Goal: Task Accomplishment & Management: Use online tool/utility

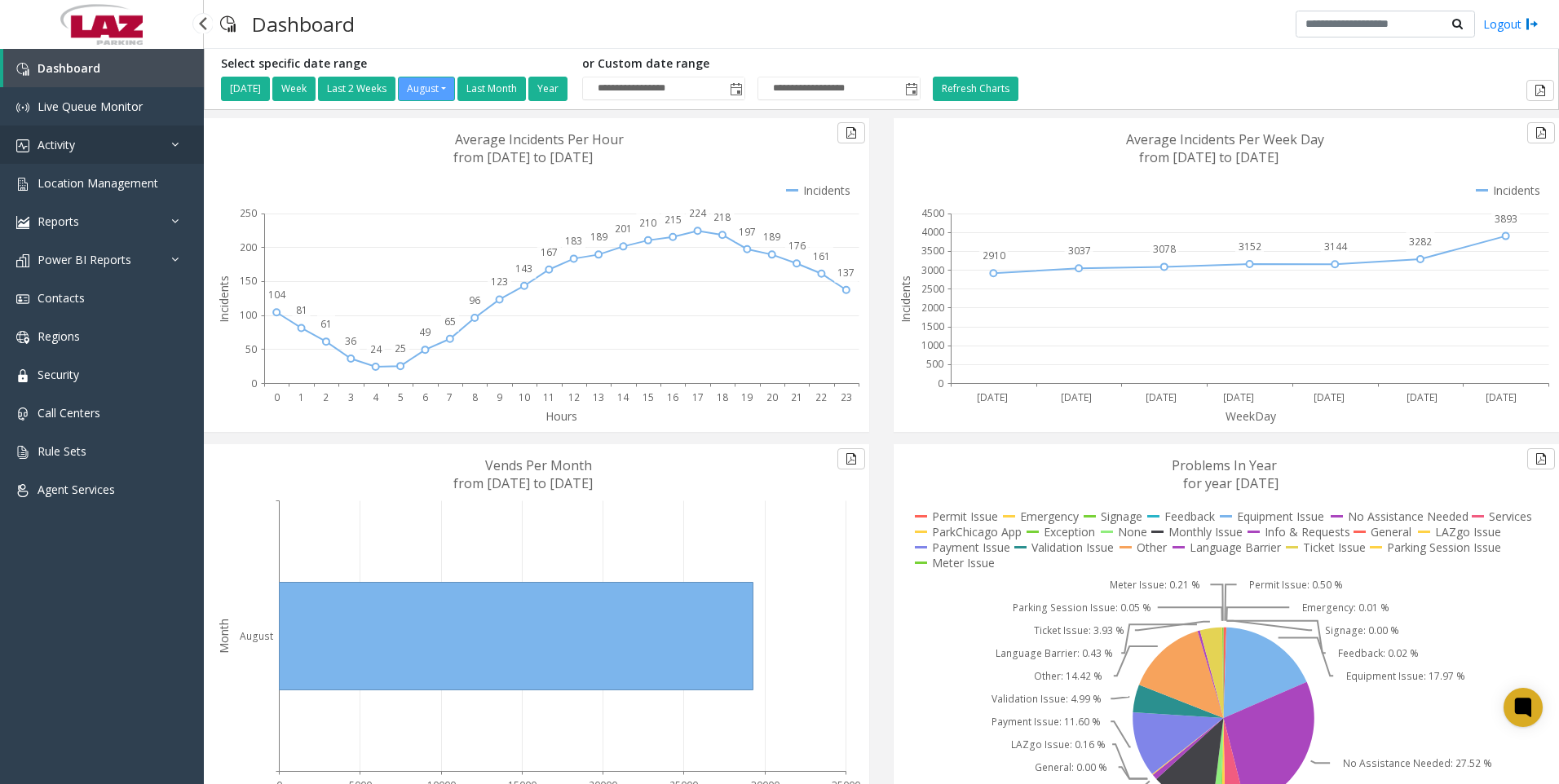
click at [57, 138] on span "Activity" at bounding box center [57, 144] width 38 height 15
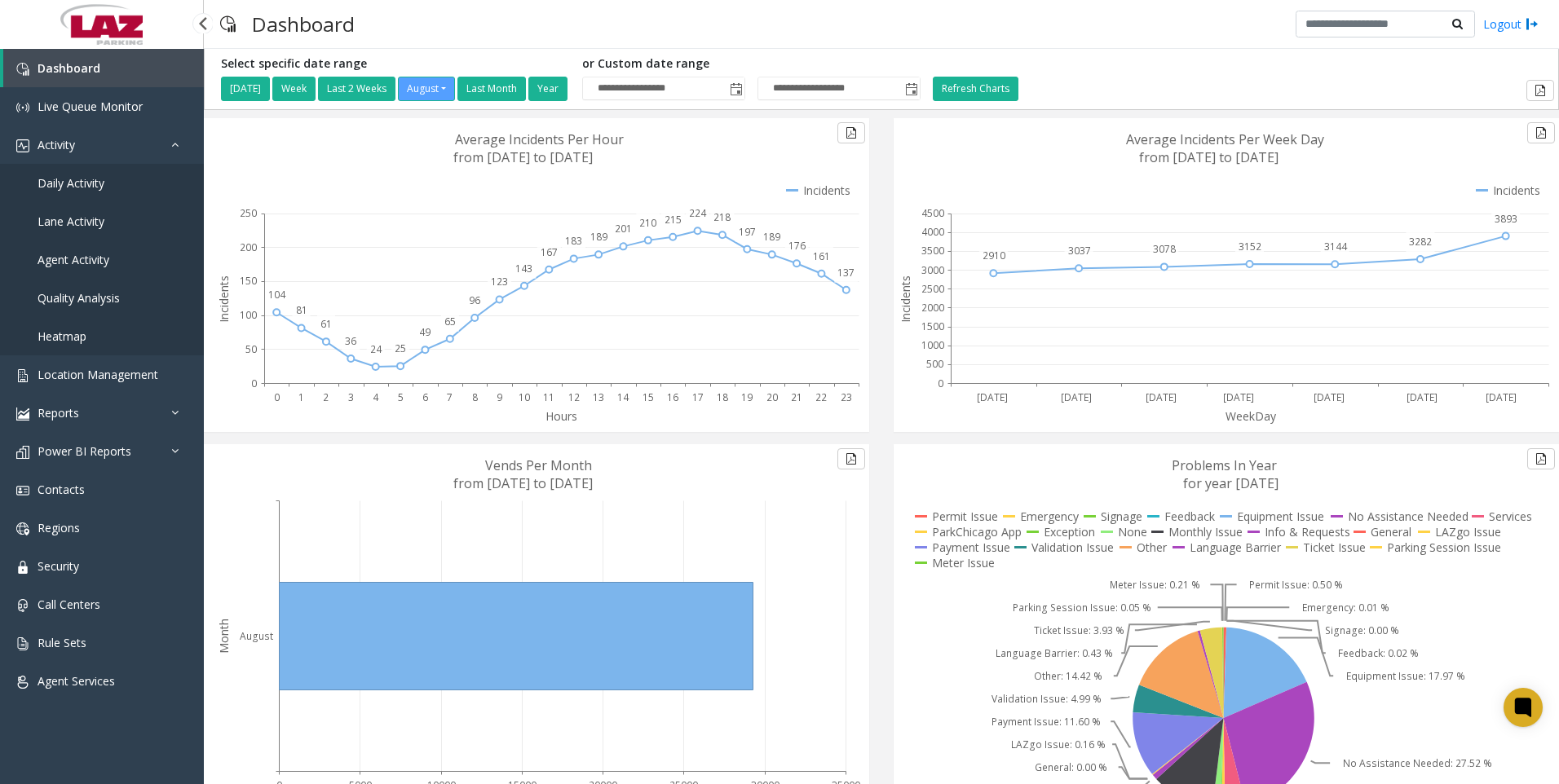
click at [76, 178] on span "Daily Activity" at bounding box center [71, 183] width 67 height 15
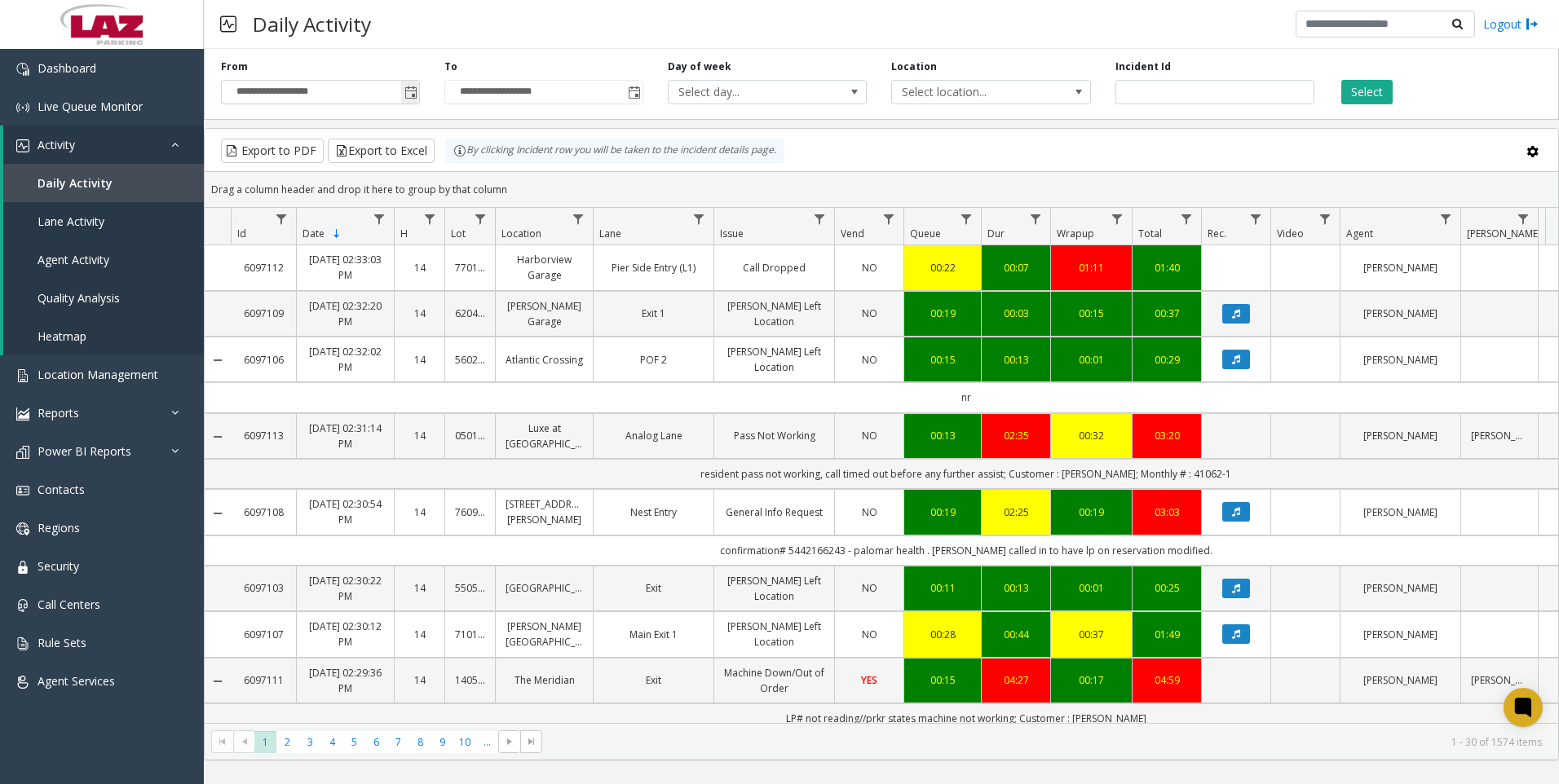
click at [411, 95] on span "Toggle popup" at bounding box center [410, 93] width 13 height 13
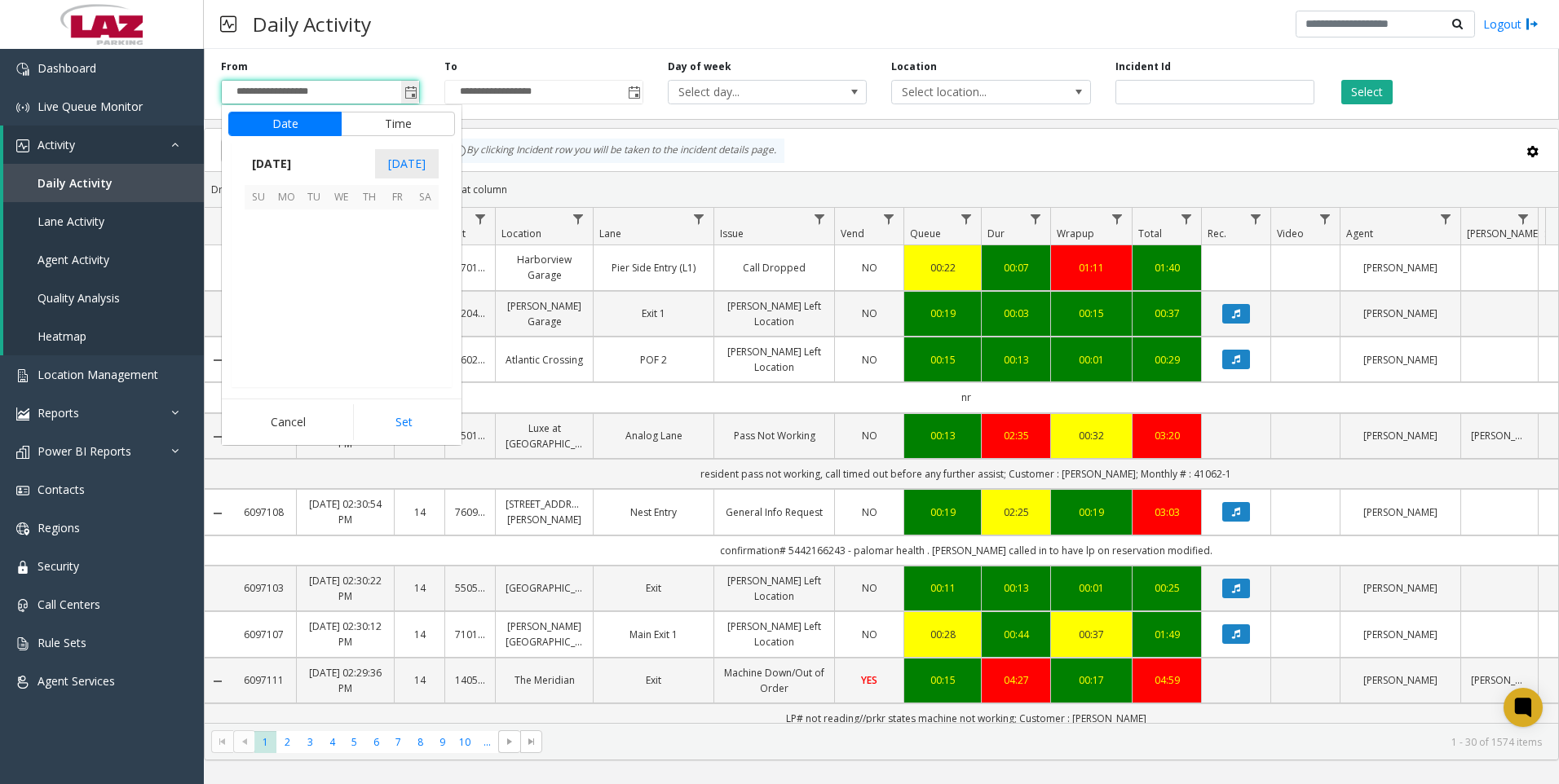
scroll to position [292411, 0]
click at [402, 119] on button "Time" at bounding box center [397, 124] width 114 height 24
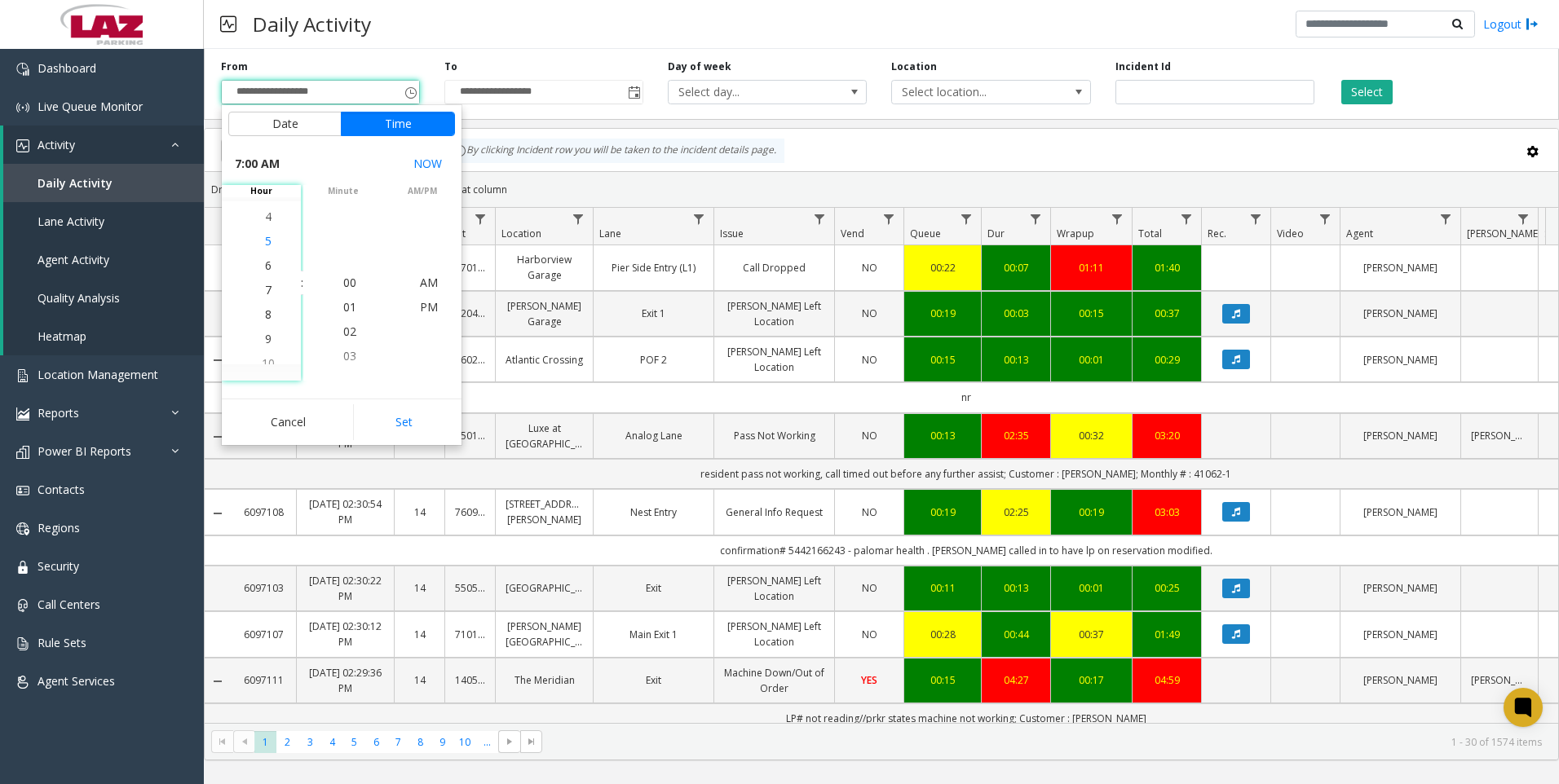
scroll to position [171, 0]
click at [265, 332] on span "9" at bounding box center [268, 332] width 7 height 15
click at [343, 279] on span "00" at bounding box center [349, 283] width 13 height 15
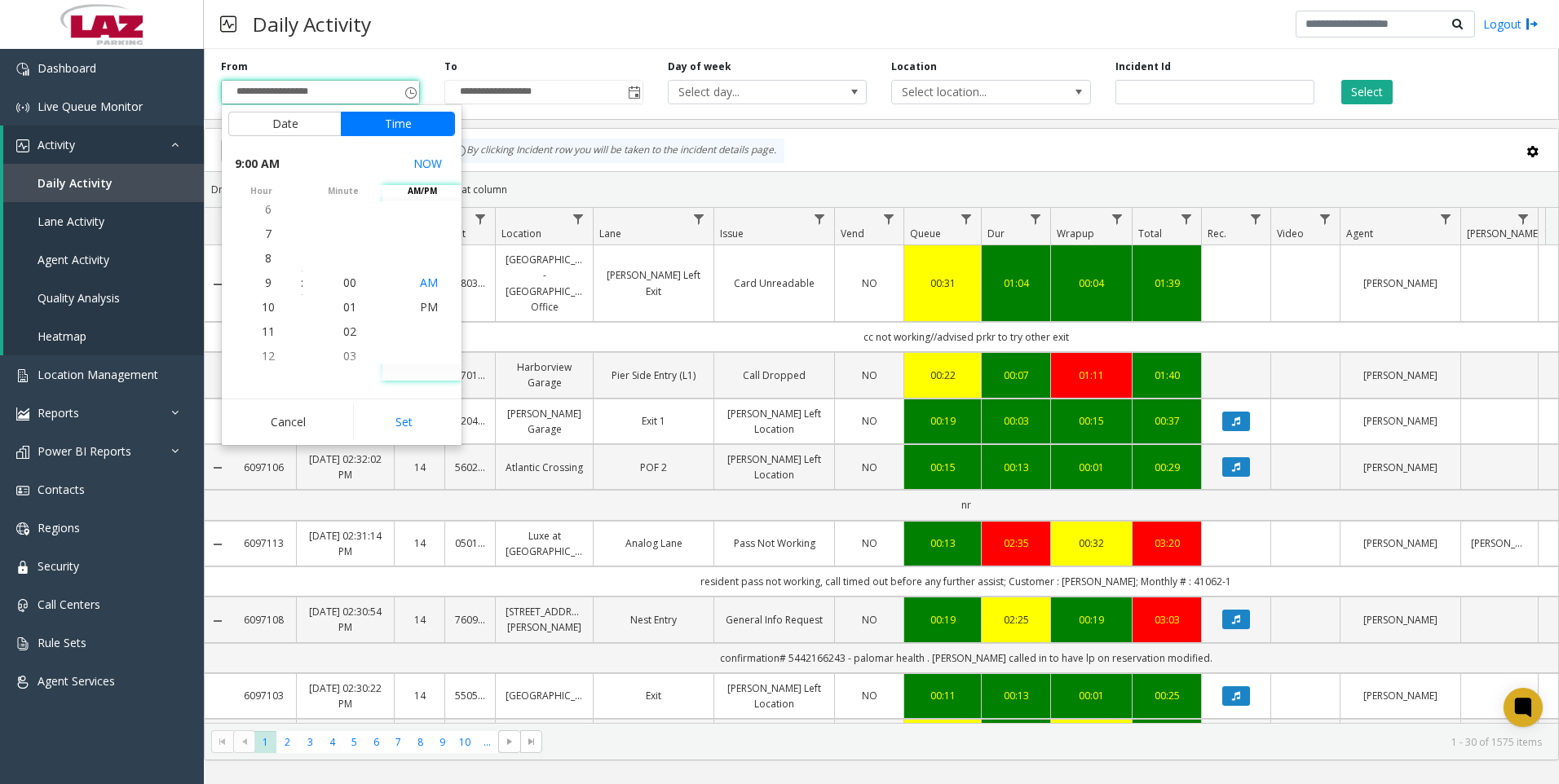
click at [425, 281] on span "AM" at bounding box center [428, 283] width 18 height 15
click at [403, 421] on button "Set" at bounding box center [404, 422] width 102 height 36
type input "**********"
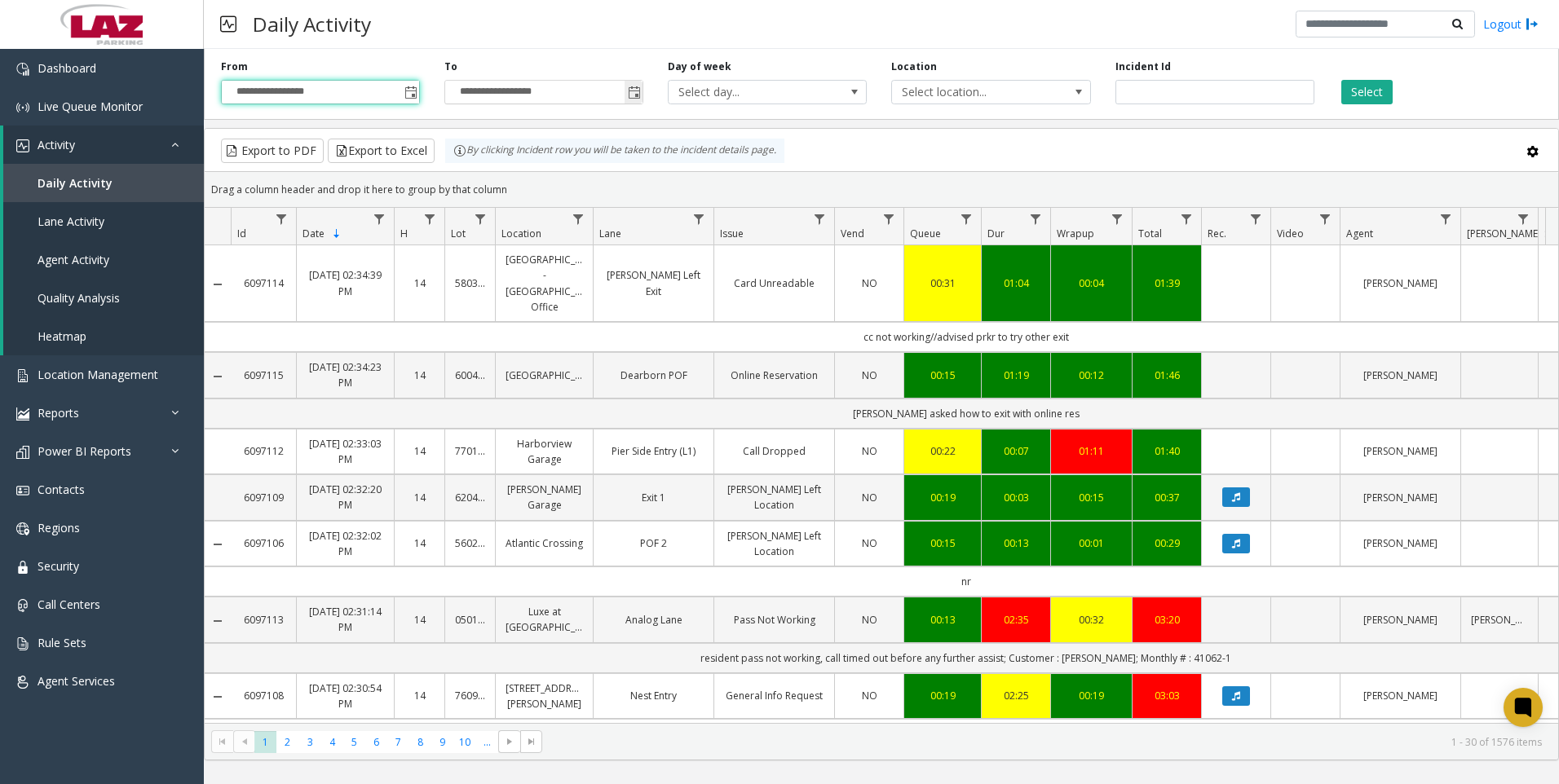
click at [635, 90] on span "Toggle popup" at bounding box center [634, 93] width 13 height 13
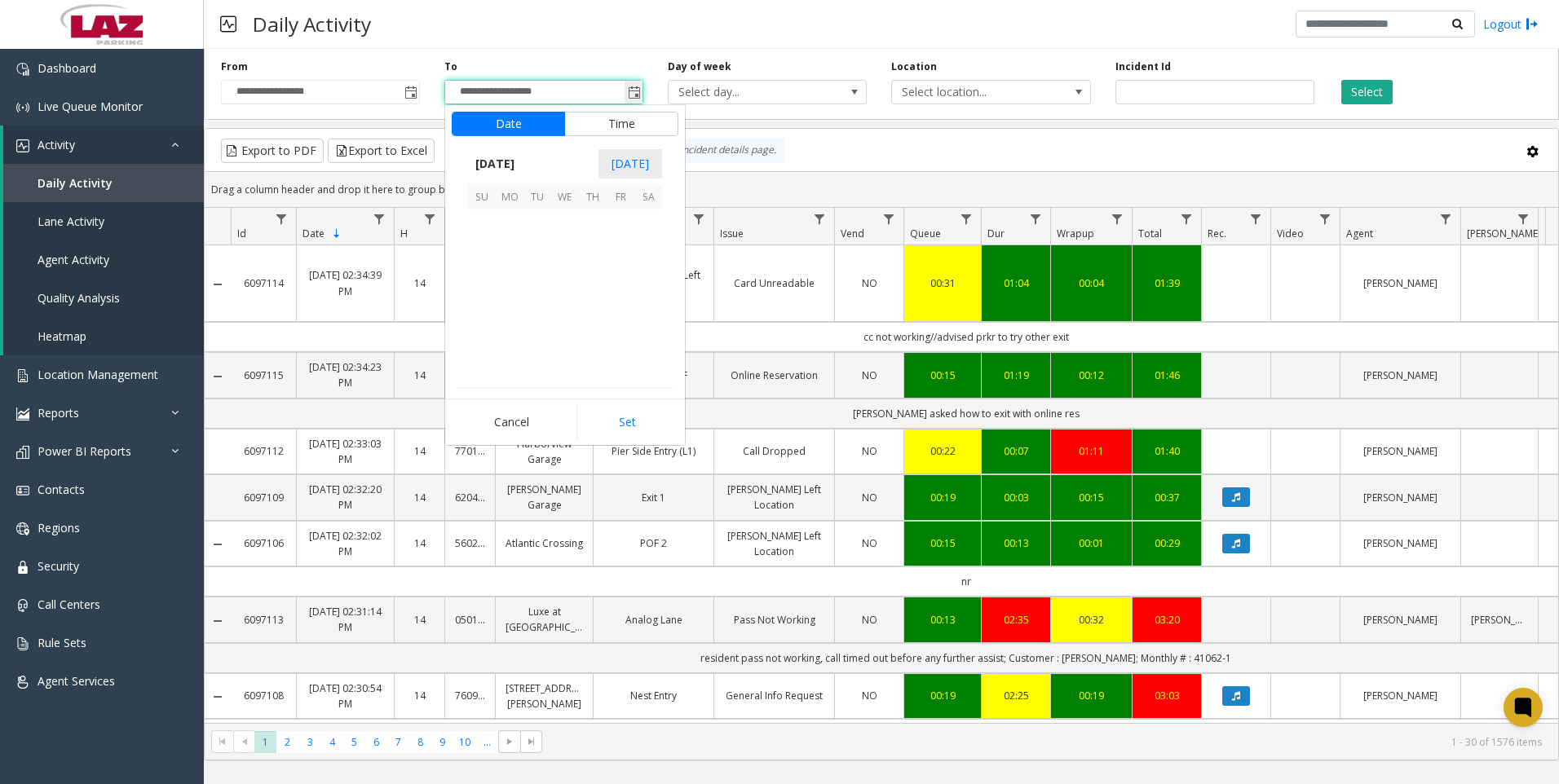
scroll to position [24, 0]
click at [634, 119] on button "Time" at bounding box center [621, 124] width 114 height 24
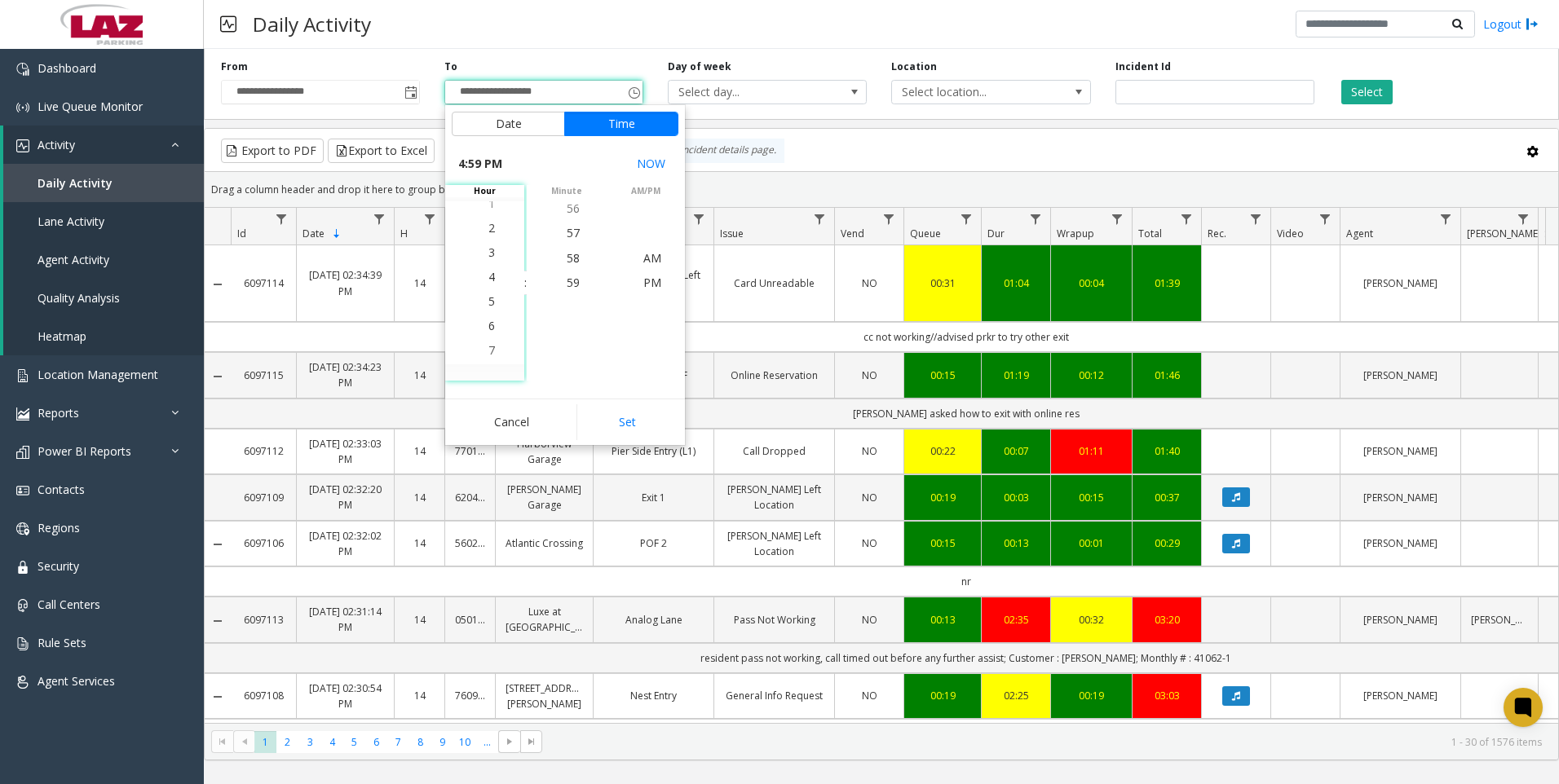
scroll to position [391, 0]
click at [488, 234] on span "2" at bounding box center [492, 234] width 7 height 15
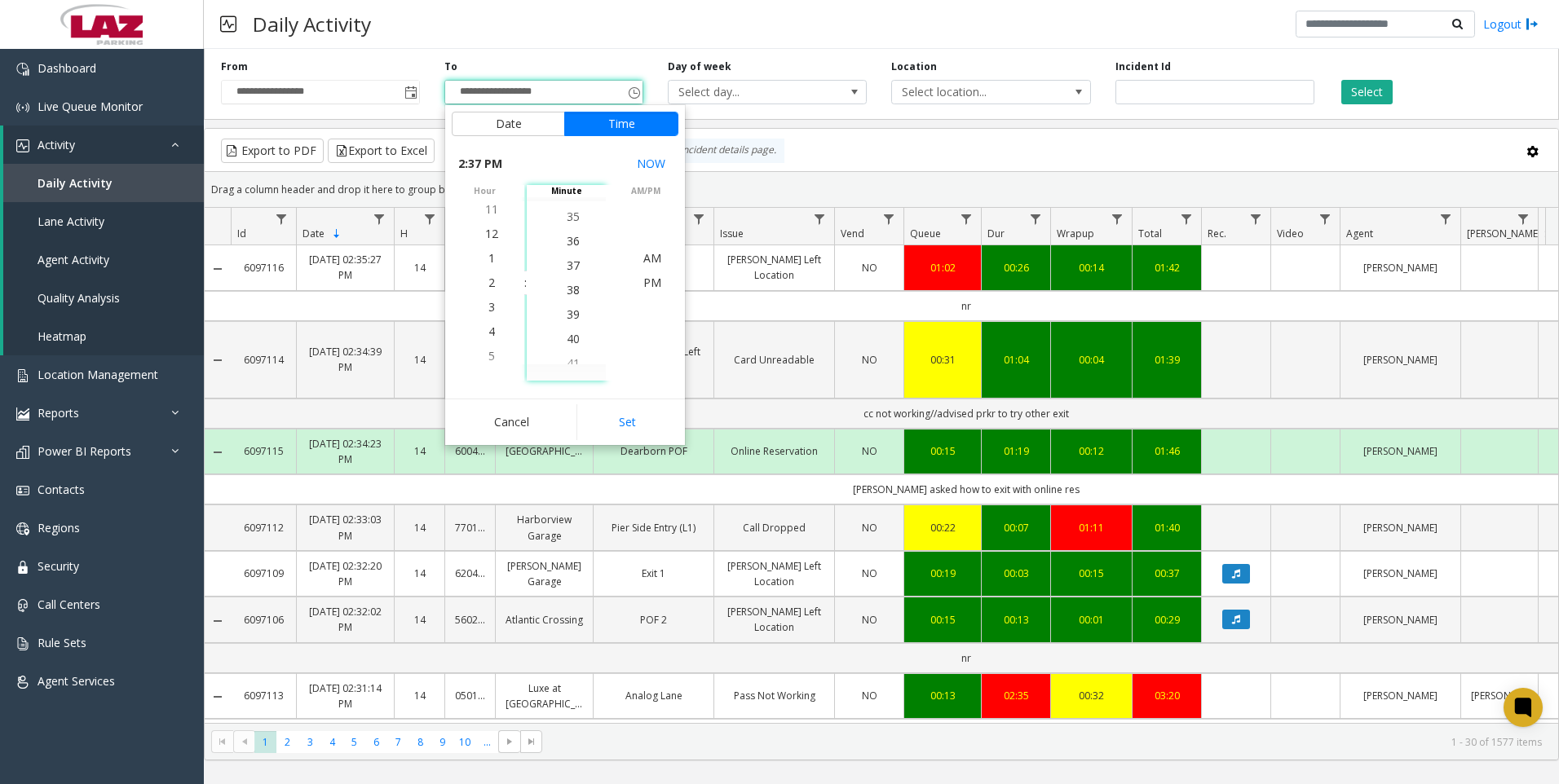
scroll to position [906, 0]
click at [567, 233] on span "35" at bounding box center [573, 233] width 13 height 15
click at [648, 281] on span "PM" at bounding box center [652, 283] width 18 height 15
click at [625, 418] on button "Set" at bounding box center [628, 422] width 102 height 36
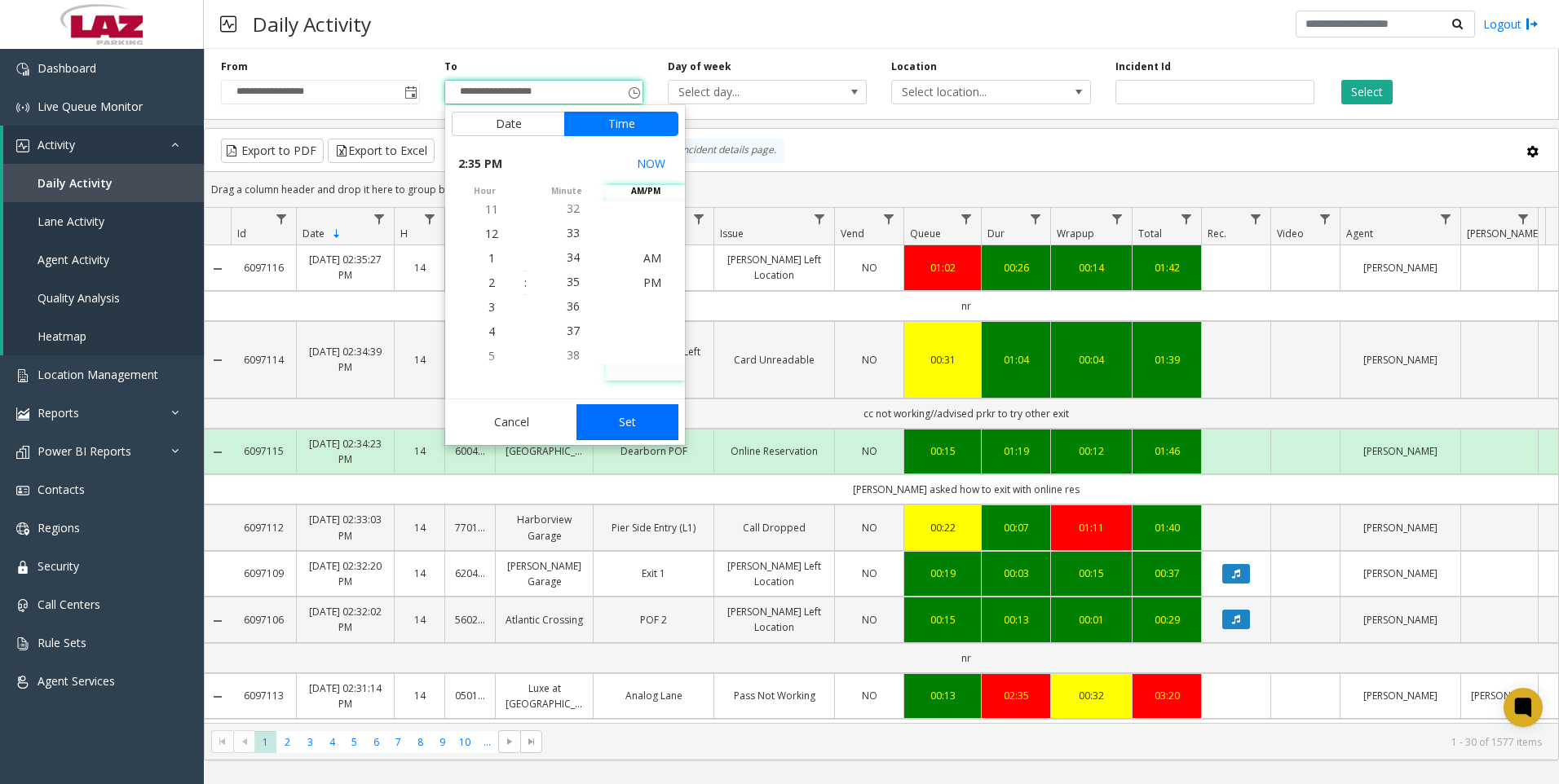
type input "**********"
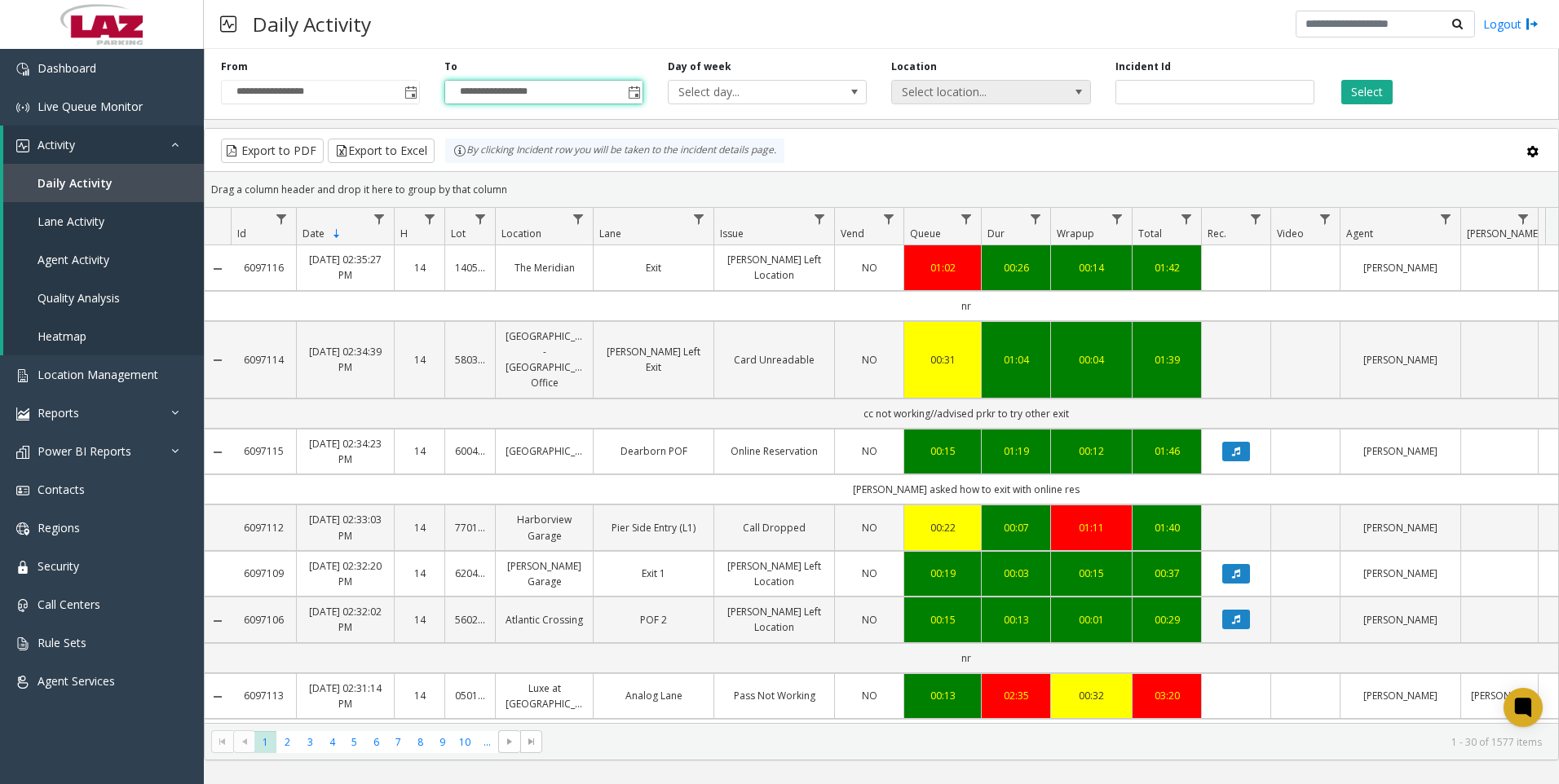
click at [959, 89] on span "Select location..." at bounding box center [972, 92] width 158 height 23
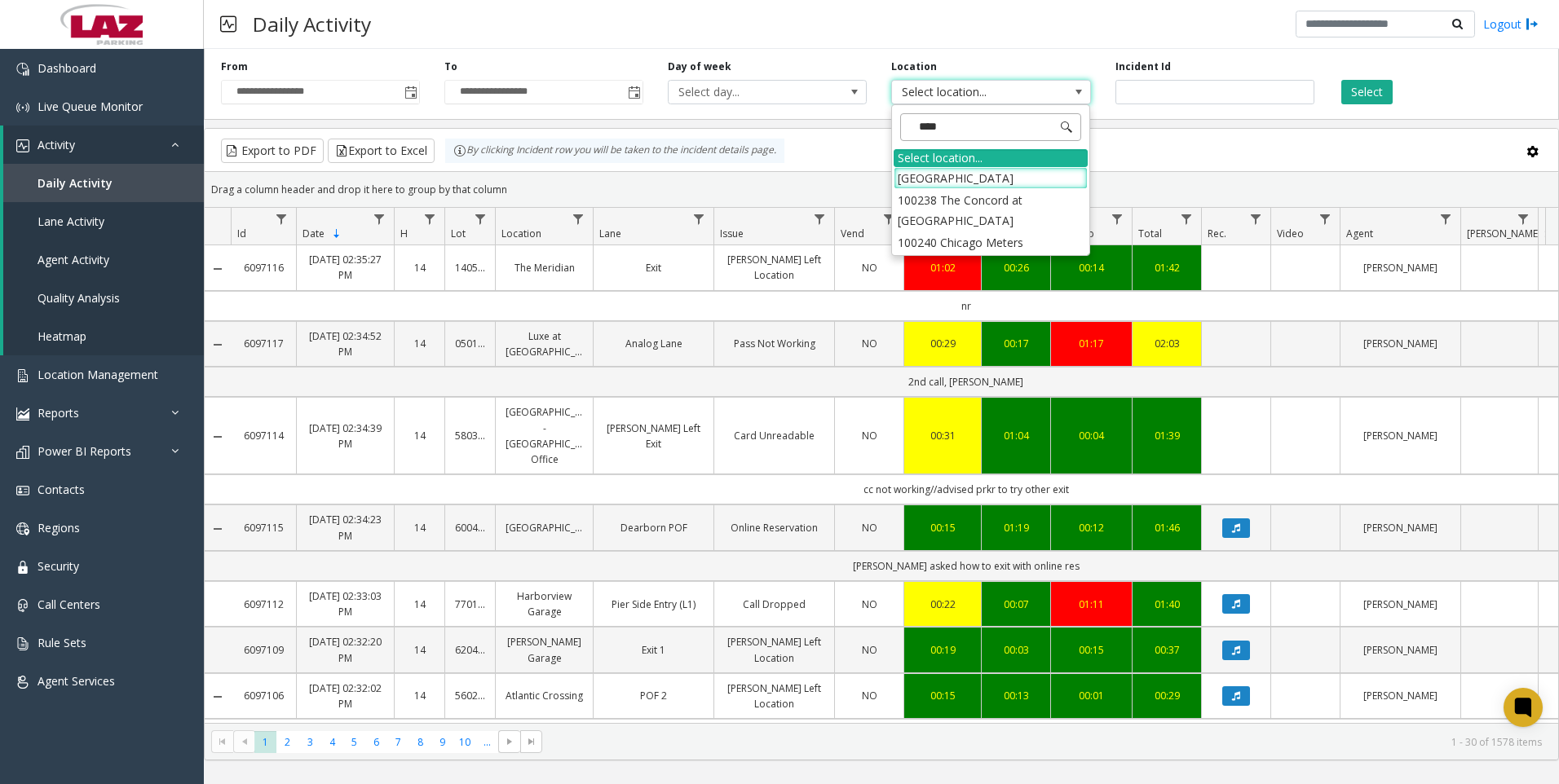
type input "*****"
click at [909, 174] on li "100240 Chicago Meters" at bounding box center [991, 178] width 194 height 22
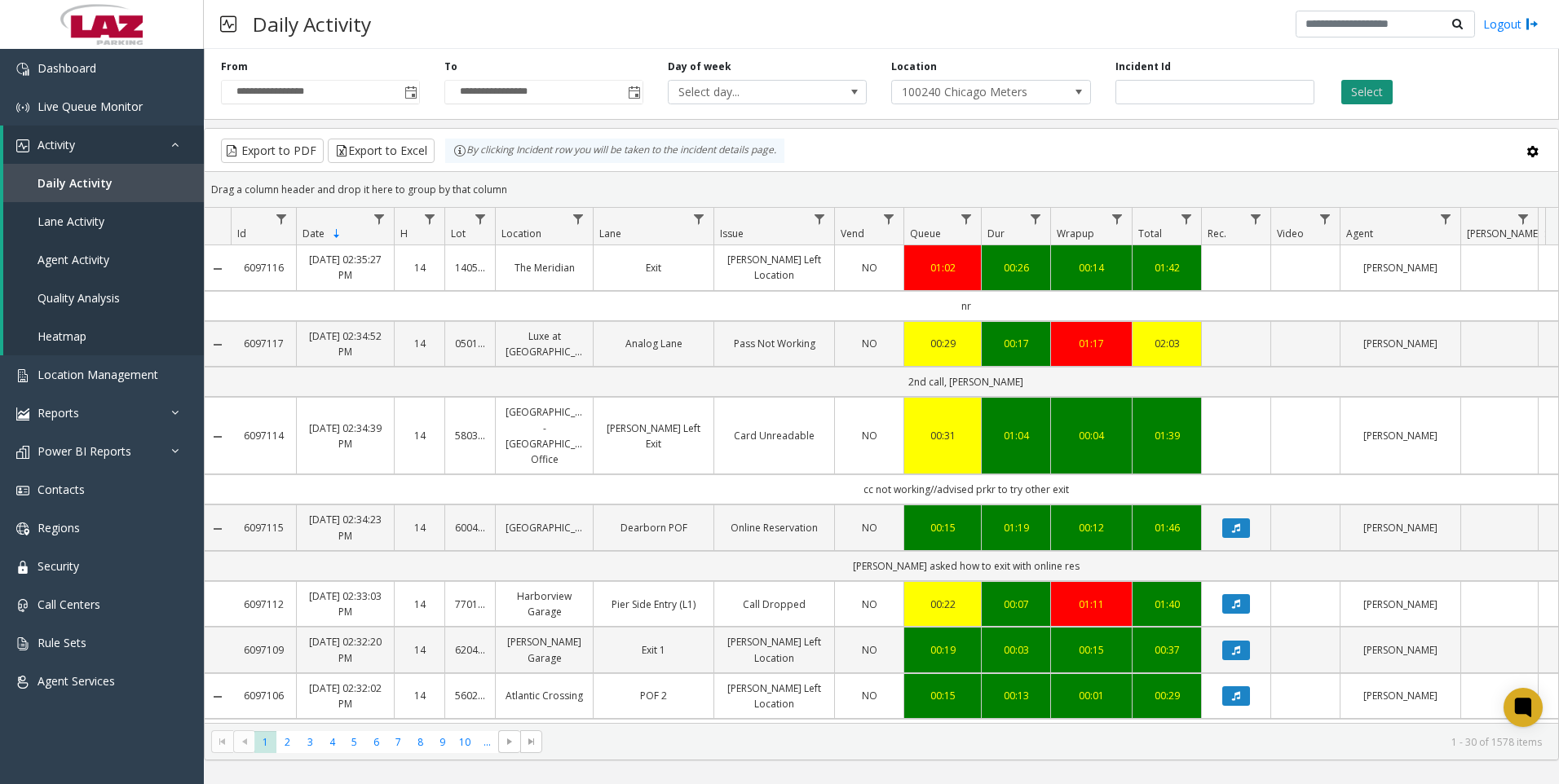
click at [1366, 86] on button "Select" at bounding box center [1367, 92] width 52 height 24
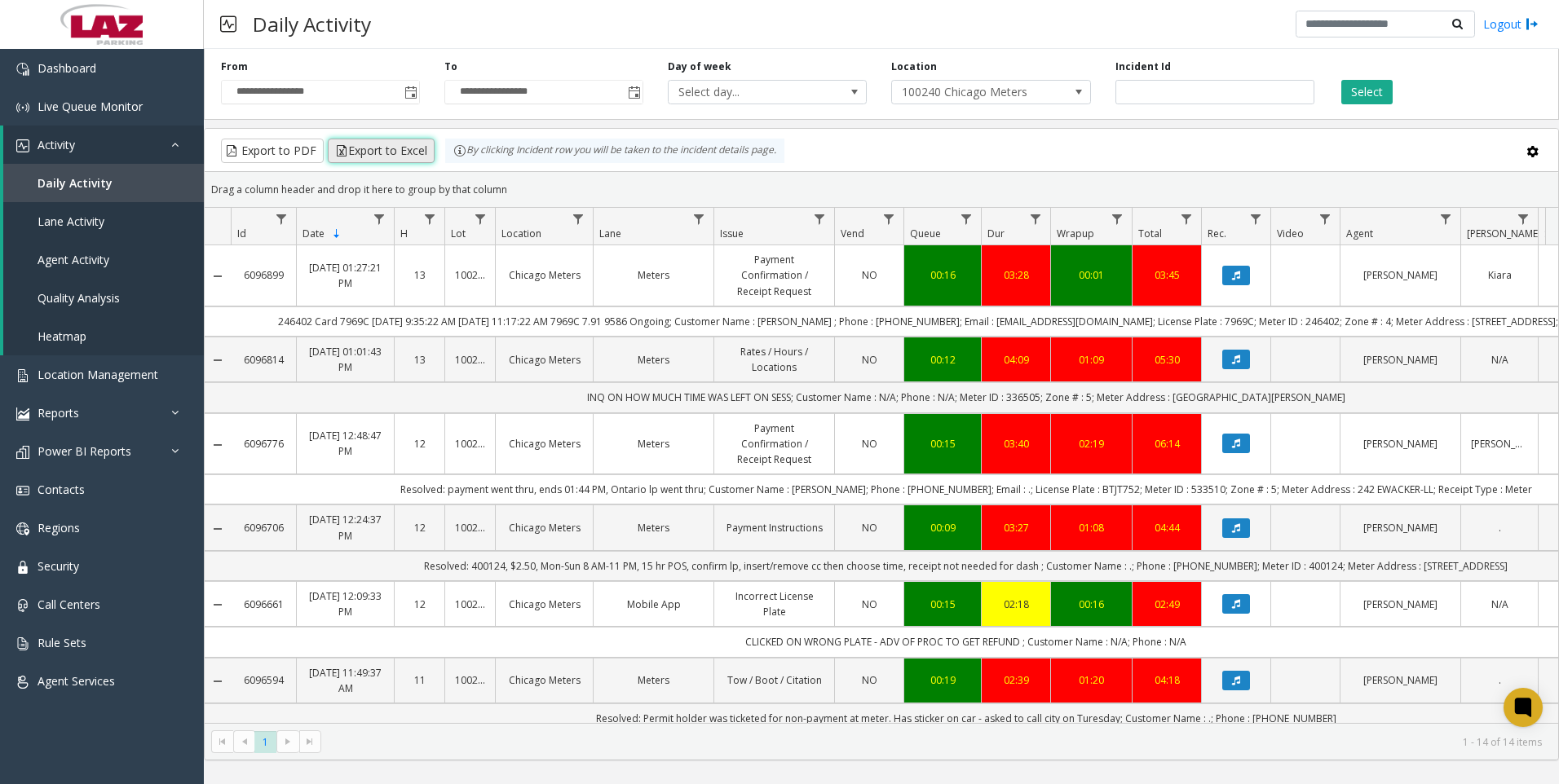
click at [385, 142] on button "Export to Excel" at bounding box center [381, 150] width 107 height 24
